Goal: Transaction & Acquisition: Obtain resource

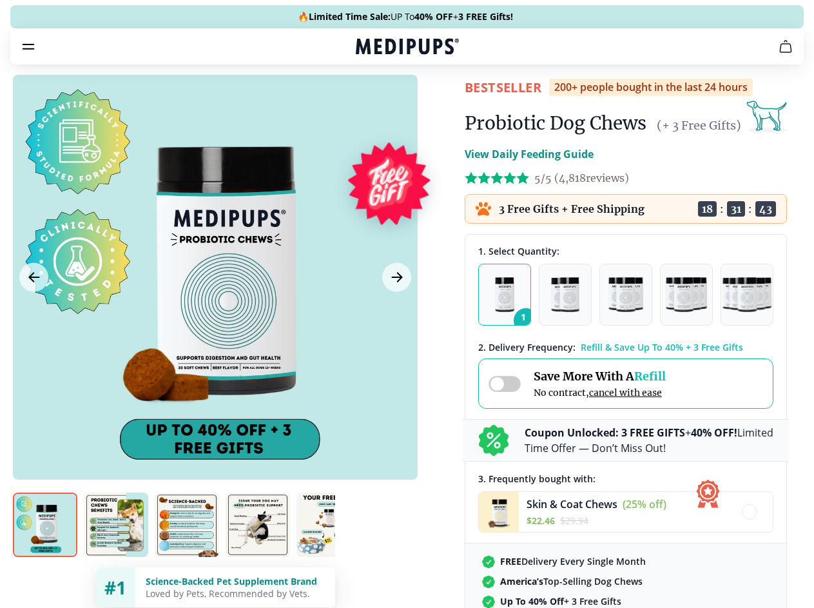
click at [370, 103] on span "Supplements" at bounding box center [402, 109] width 64 height 13
click at [436, 102] on icon "button" at bounding box center [443, 109] width 15 height 15
click at [778, 54] on icon "cart" at bounding box center [785, 46] width 15 height 15
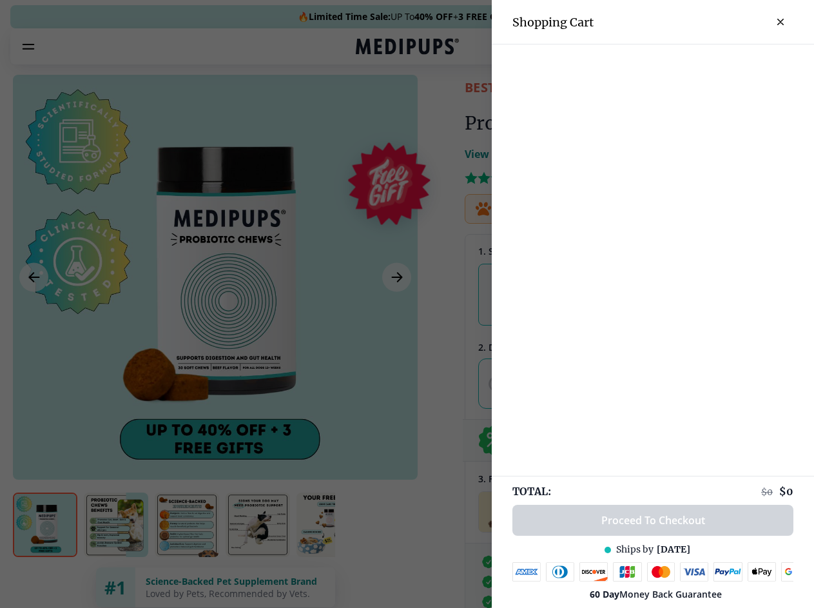
click at [626, 64] on div at bounding box center [407, 304] width 814 height 608
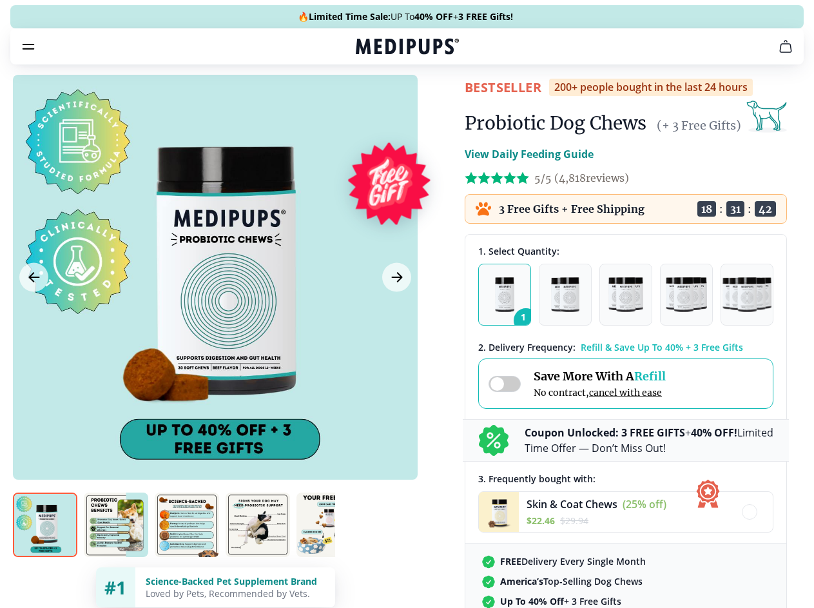
click at [0, 0] on span "Get FREE Gift" at bounding box center [0, 0] width 0 height 0
click at [0, 0] on icon "button" at bounding box center [0, 0] width 0 height 0
click at [215, 307] on div at bounding box center [215, 277] width 405 height 405
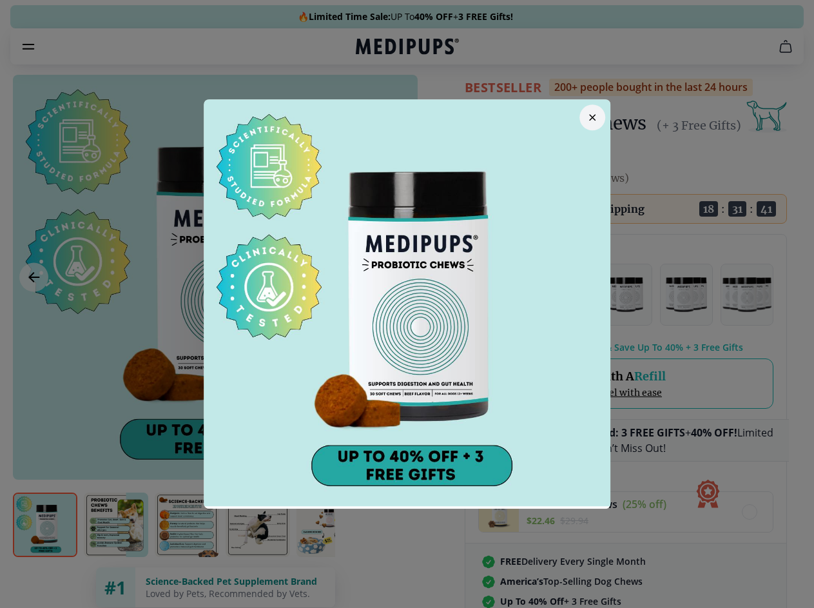
click at [34, 307] on div at bounding box center [407, 304] width 814 height 608
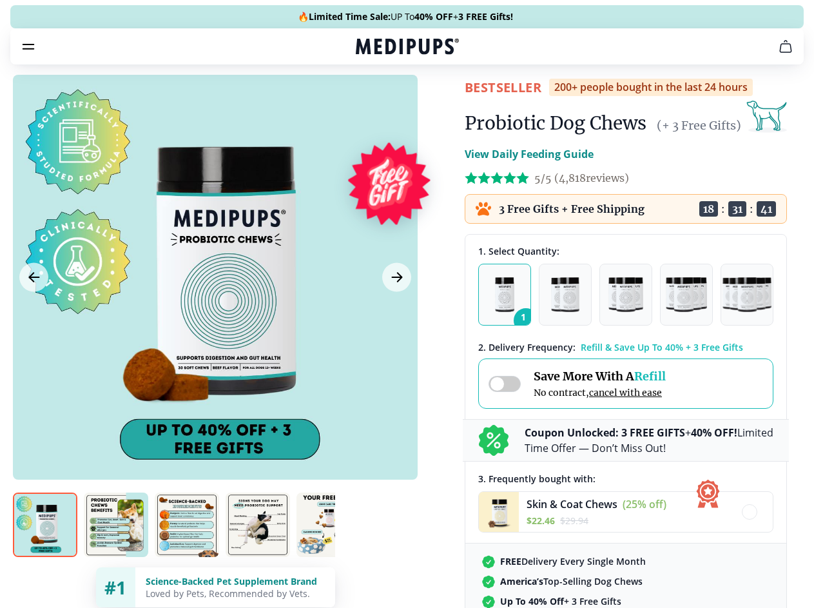
click at [395, 282] on icon "Next Image" at bounding box center [397, 277] width 10 height 9
click at [45, 548] on img at bounding box center [45, 524] width 64 height 64
